Goal: Task Accomplishment & Management: Use online tool/utility

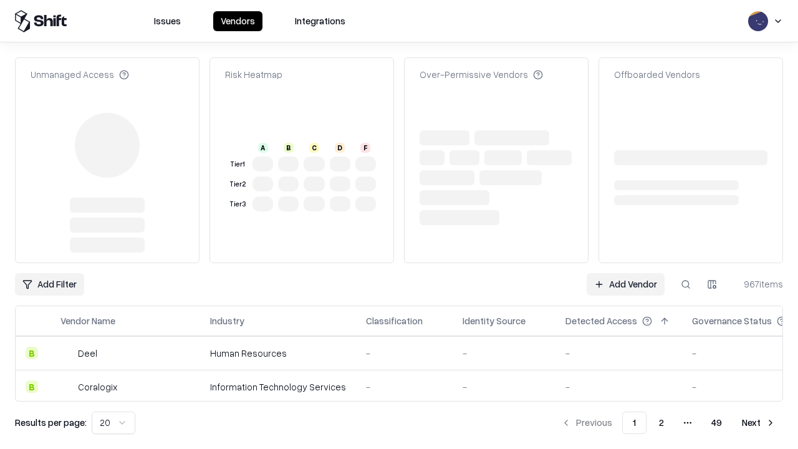
click at [625, 273] on link "Add Vendor" at bounding box center [625, 284] width 78 height 22
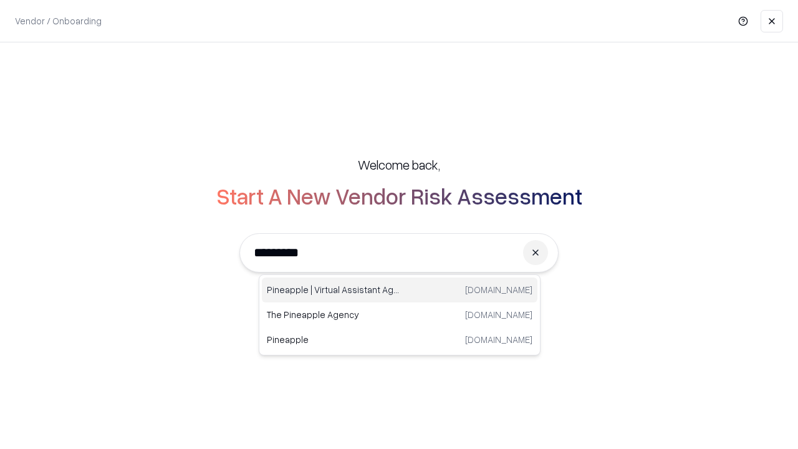
click at [399, 290] on div "Pineapple | Virtual Assistant Agency [DOMAIN_NAME]" at bounding box center [399, 289] width 275 height 25
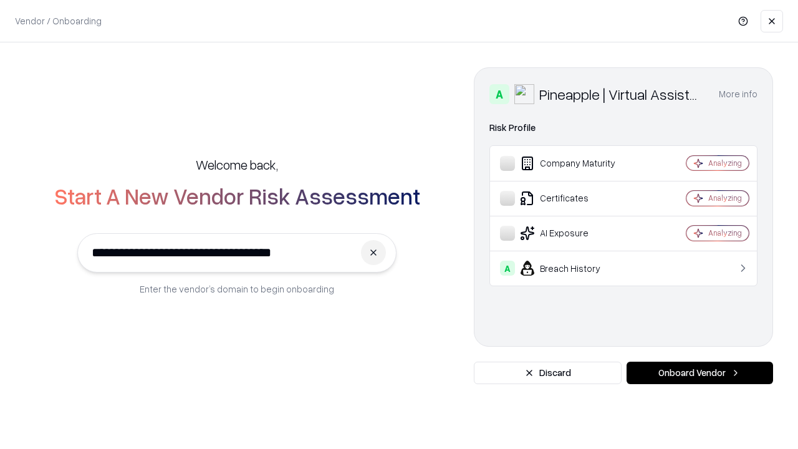
type input "**********"
click at [699, 373] on button "Onboard Vendor" at bounding box center [699, 372] width 146 height 22
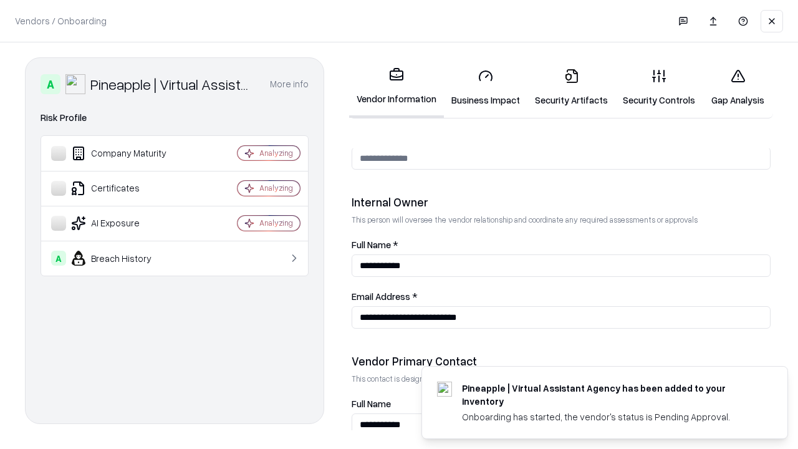
scroll to position [646, 0]
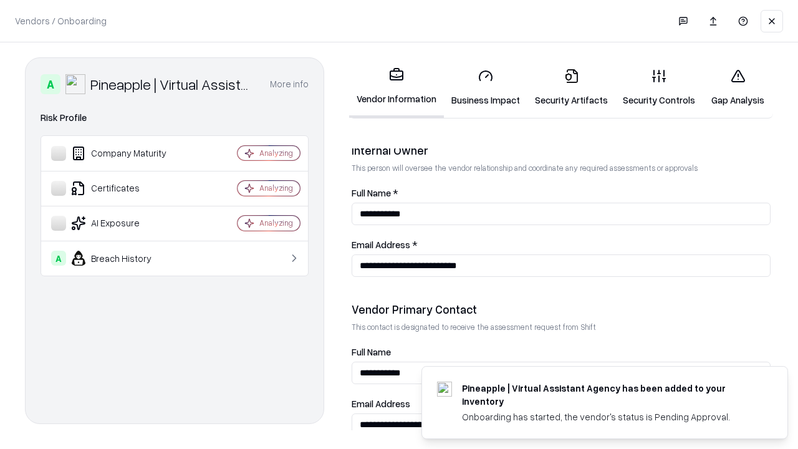
click at [485, 87] on link "Business Impact" at bounding box center [486, 88] width 84 height 58
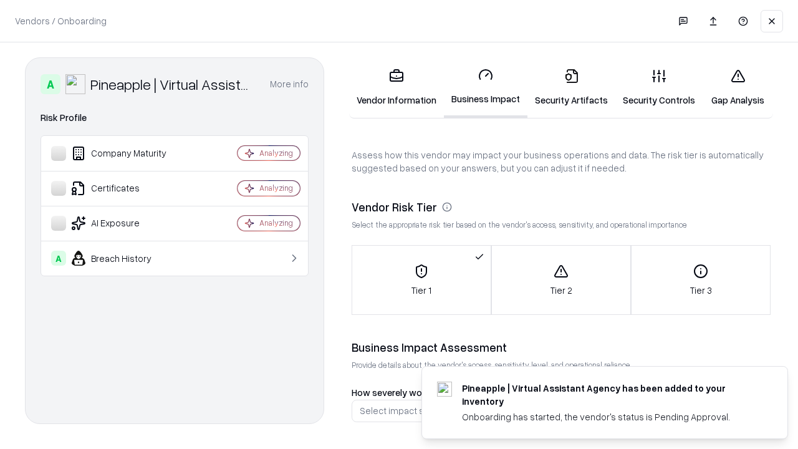
click at [737, 87] on link "Gap Analysis" at bounding box center [737, 88] width 70 height 58
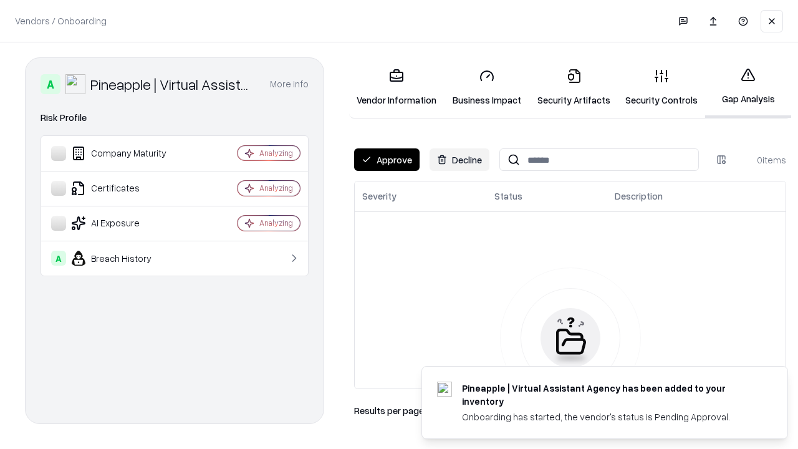
click at [386, 160] on button "Approve" at bounding box center [386, 159] width 65 height 22
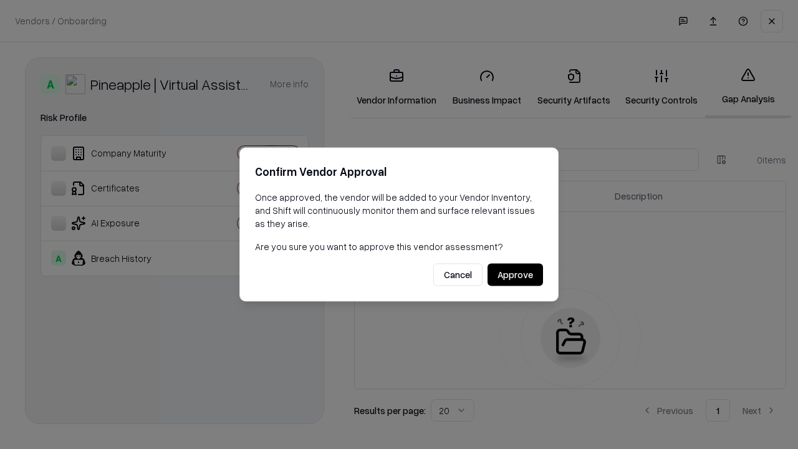
click at [515, 274] on button "Approve" at bounding box center [514, 275] width 55 height 22
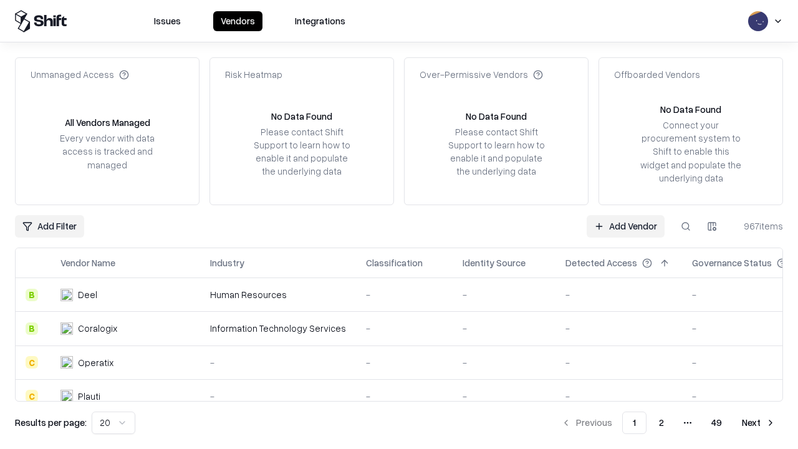
type input "**********"
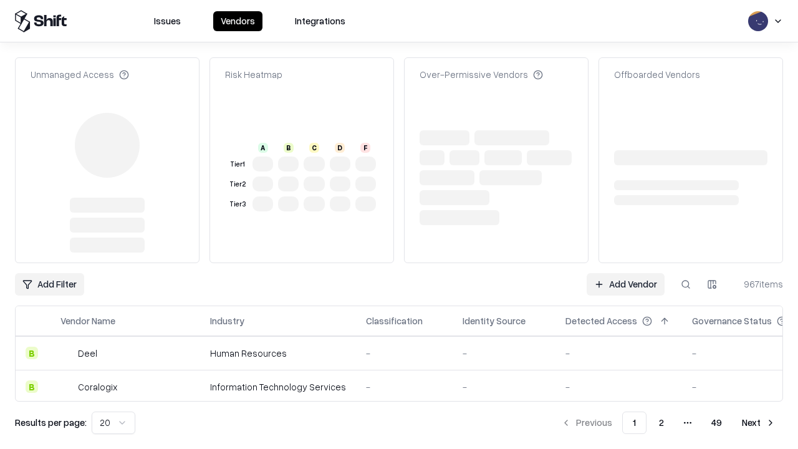
click at [625, 273] on link "Add Vendor" at bounding box center [625, 284] width 78 height 22
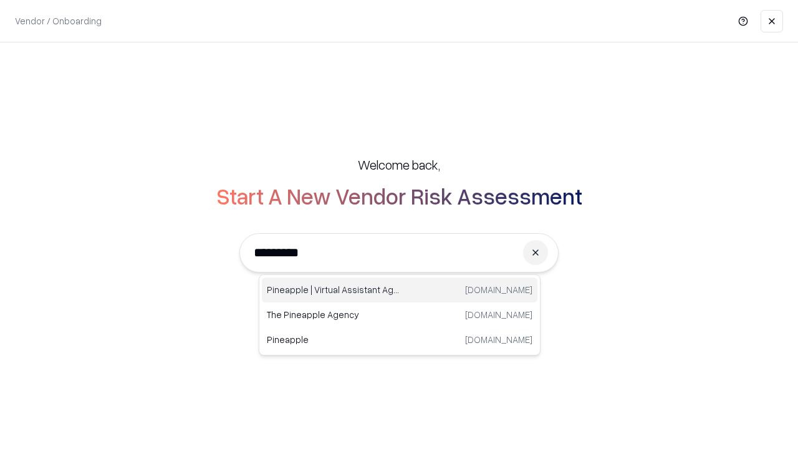
click at [399, 290] on div "Pineapple | Virtual Assistant Agency [DOMAIN_NAME]" at bounding box center [399, 289] width 275 height 25
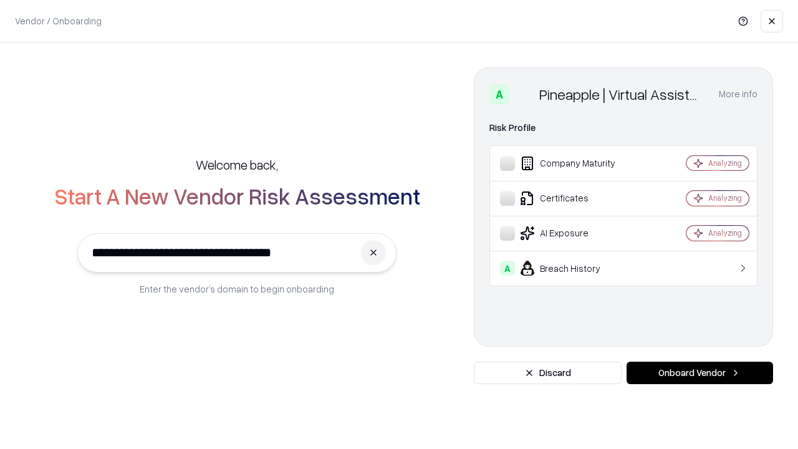
type input "**********"
click at [699, 373] on button "Onboard Vendor" at bounding box center [699, 372] width 146 height 22
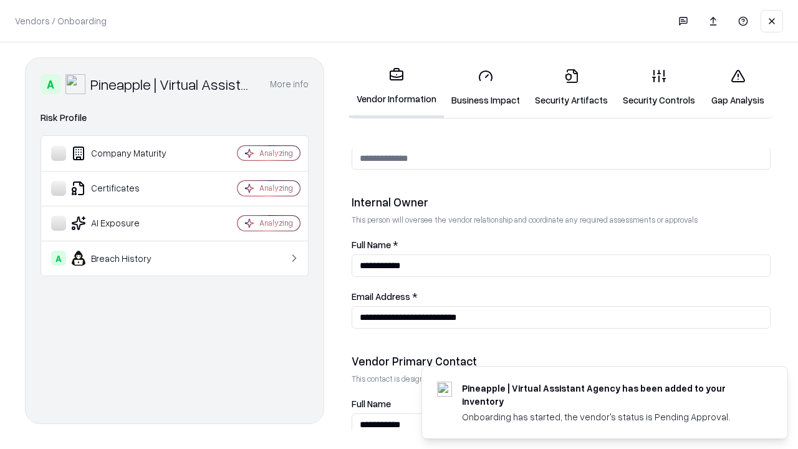
scroll to position [646, 0]
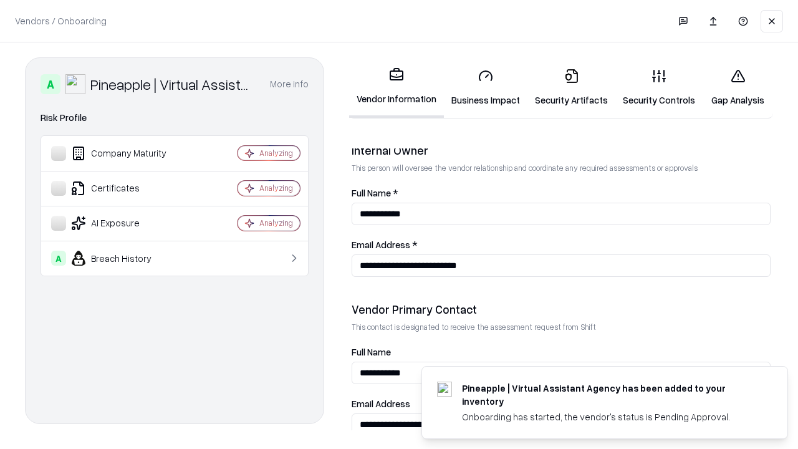
click at [737, 87] on link "Gap Analysis" at bounding box center [737, 88] width 70 height 58
